Goal: Task Accomplishment & Management: Manage account settings

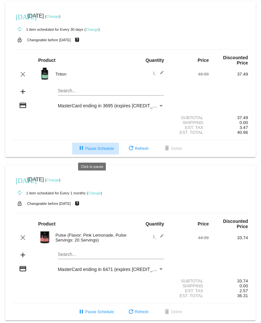
click at [98, 149] on button "pause Pause Schedule" at bounding box center [95, 149] width 47 height 12
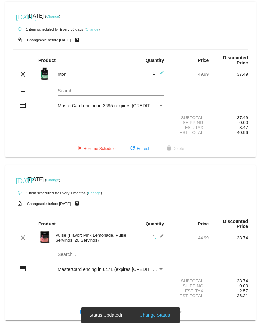
scroll to position [13, 0]
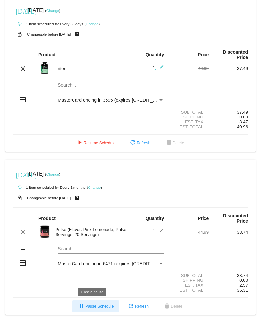
click at [98, 304] on span "pause Pause Schedule" at bounding box center [95, 306] width 36 height 5
